Goal: Check status: Check status

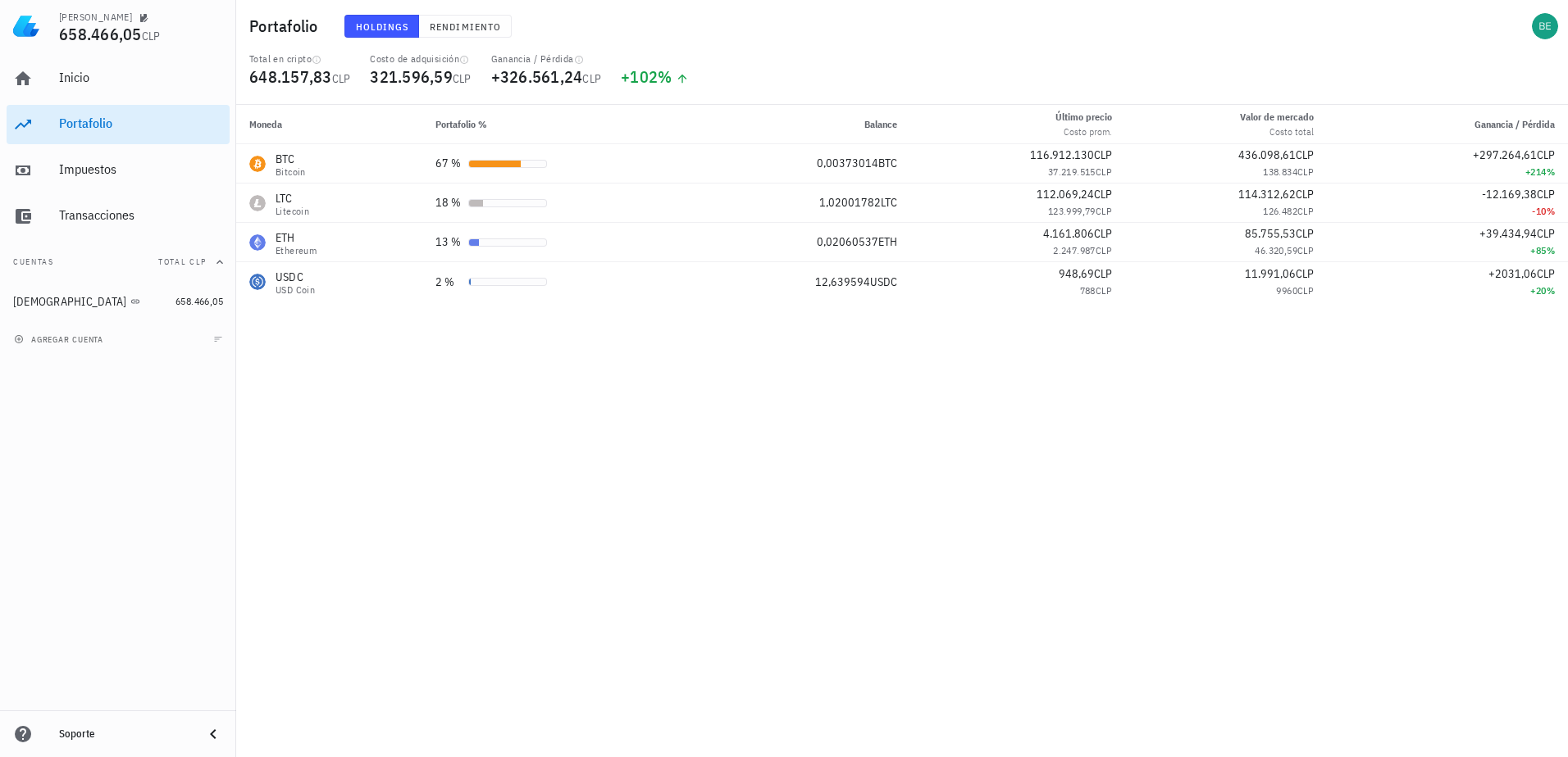
click at [660, 482] on div "Moneda Portafolio % Balance Último precio Costo prom. Valor [PERSON_NAME] Costo…" at bounding box center [902, 431] width 1332 height 652
click at [702, 520] on div "Moneda Portafolio % Balance Último precio Costo prom. Valor [PERSON_NAME] Costo…" at bounding box center [902, 431] width 1332 height 652
click at [1146, 57] on div "Total en cripto 648.157,83 CLP Costo de adquisición 321.596,59 CLP Ganancia / P…" at bounding box center [902, 78] width 1325 height 52
click at [1000, 581] on div "Moneda Portafolio % Balance Último precio Costo prom. Valor [PERSON_NAME] Costo…" at bounding box center [902, 431] width 1332 height 652
click at [815, 82] on div "Total en cripto 648.157,83 CLP Costo de adquisición 321.596,59 CLP Ganancia / P…" at bounding box center [902, 78] width 1325 height 52
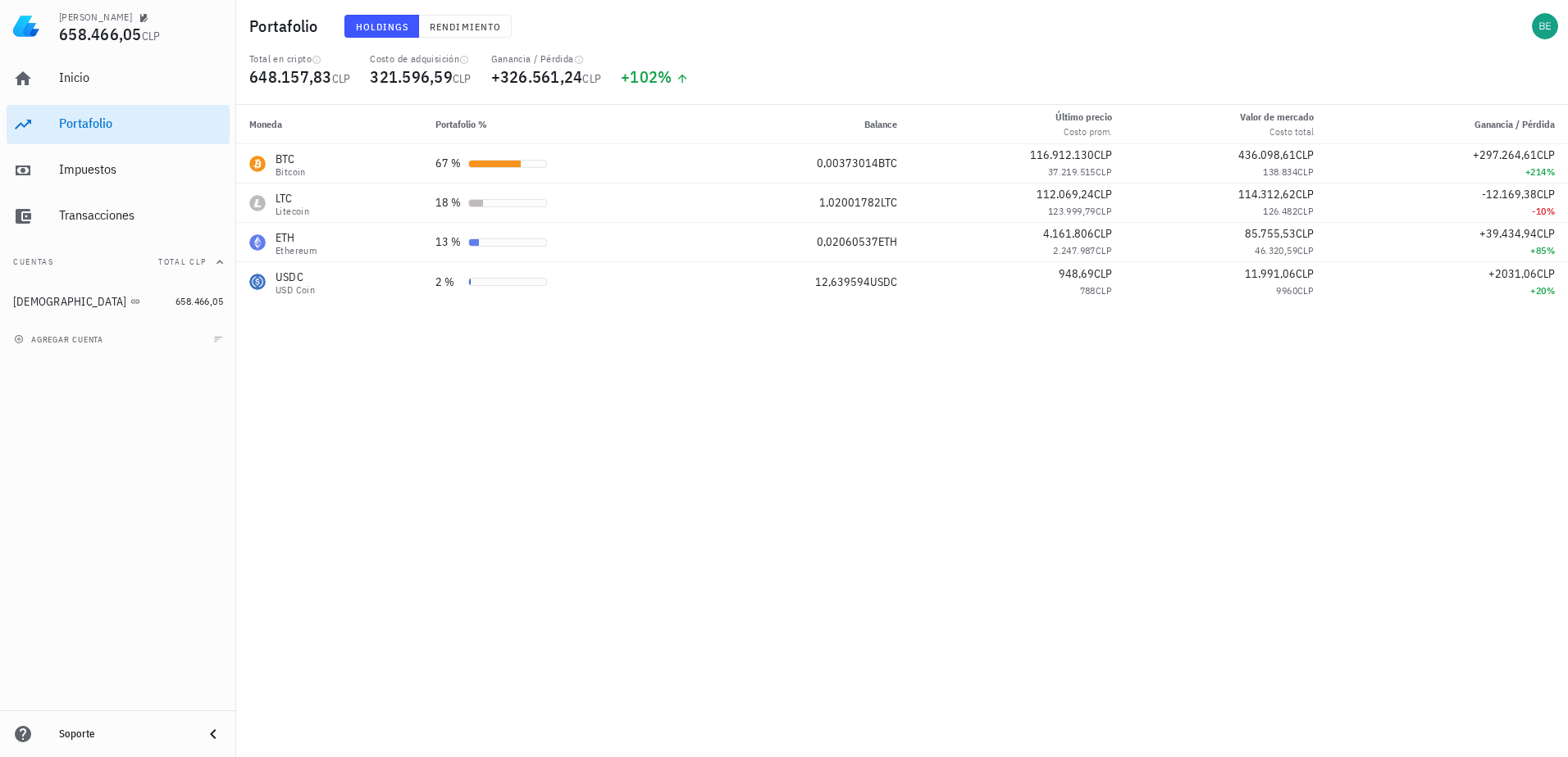
click at [610, 404] on div "Moneda Portafolio % Balance Último precio Costo prom. Valor [PERSON_NAME] Costo…" at bounding box center [902, 431] width 1332 height 652
click at [718, 616] on div "Moneda Portafolio % Balance Último precio Costo prom. Valor [PERSON_NAME] Costo…" at bounding box center [902, 431] width 1332 height 652
click at [892, 504] on div "Moneda Portafolio % Balance Último precio Costo prom. Valor [PERSON_NAME] Costo…" at bounding box center [902, 431] width 1332 height 652
click at [730, 486] on div "Moneda Portafolio % Balance Último precio Costo prom. Valor [PERSON_NAME] Costo…" at bounding box center [902, 431] width 1332 height 652
click at [662, 518] on div "Moneda Portafolio % Balance Último precio Costo prom. Valor [PERSON_NAME] Costo…" at bounding box center [902, 431] width 1332 height 652
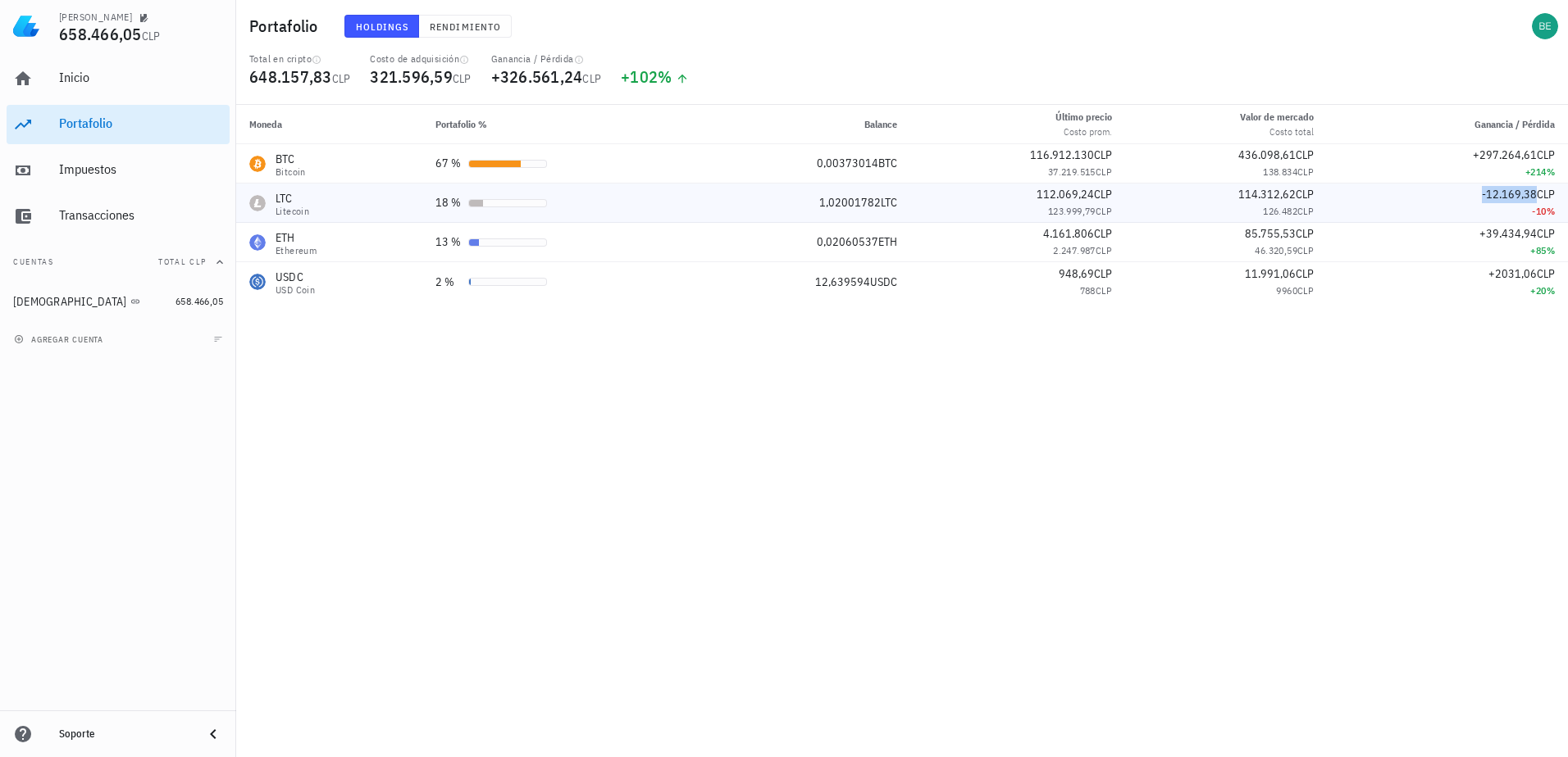
drag, startPoint x: 1471, startPoint y: 196, endPoint x: 1533, endPoint y: 202, distance: 62.3
click at [1533, 202] on div "-12.169,38 CLP" at bounding box center [1447, 195] width 215 height 17
click at [1485, 456] on div "Moneda Portafolio % Balance Último precio Costo prom. Valor [PERSON_NAME] Costo…" at bounding box center [902, 431] width 1332 height 652
click at [1251, 61] on div "Total en cripto 648.157,83 CLP Costo de adquisición 321.596,59 CLP Ganancia / P…" at bounding box center [902, 78] width 1325 height 52
click at [846, 359] on div "Moneda Portafolio % Balance Último precio Costo prom. Valor [PERSON_NAME] Costo…" at bounding box center [902, 431] width 1332 height 652
